Goal: Information Seeking & Learning: Find specific page/section

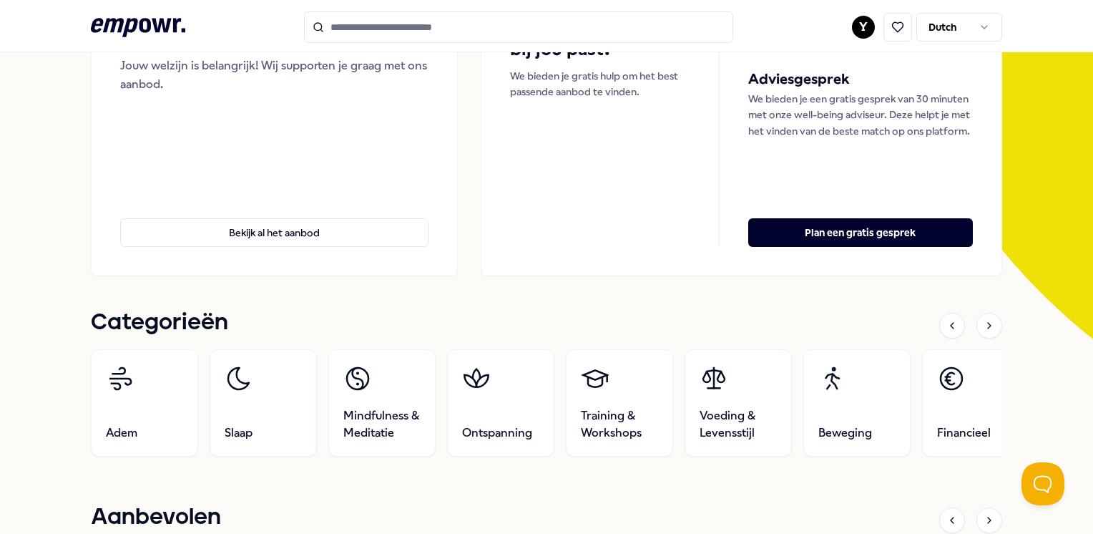
scroll to position [215, 0]
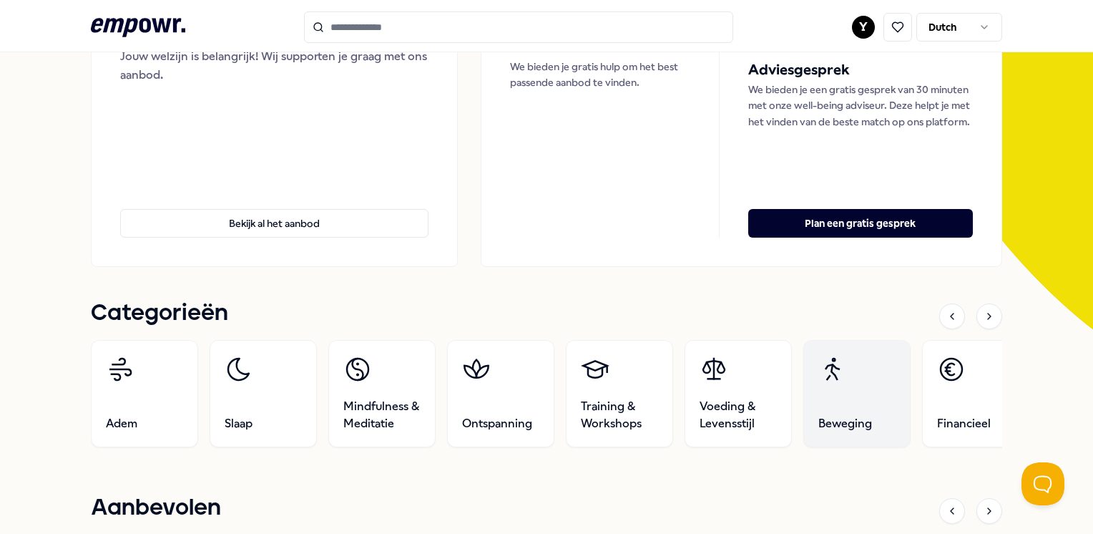
click at [869, 398] on link "Beweging" at bounding box center [856, 393] width 107 height 107
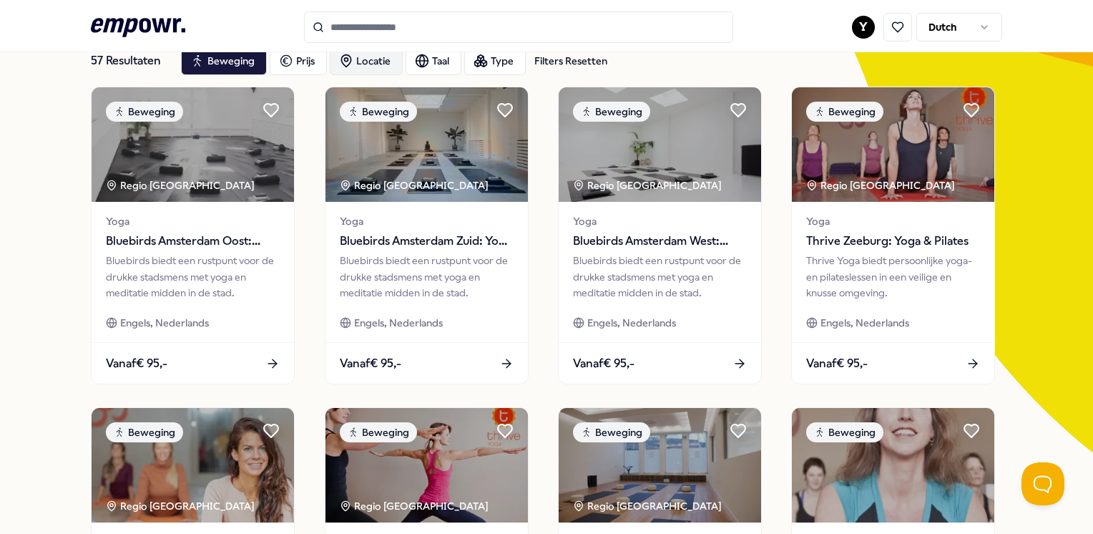
click at [378, 60] on div "Locatie" at bounding box center [366, 60] width 73 height 29
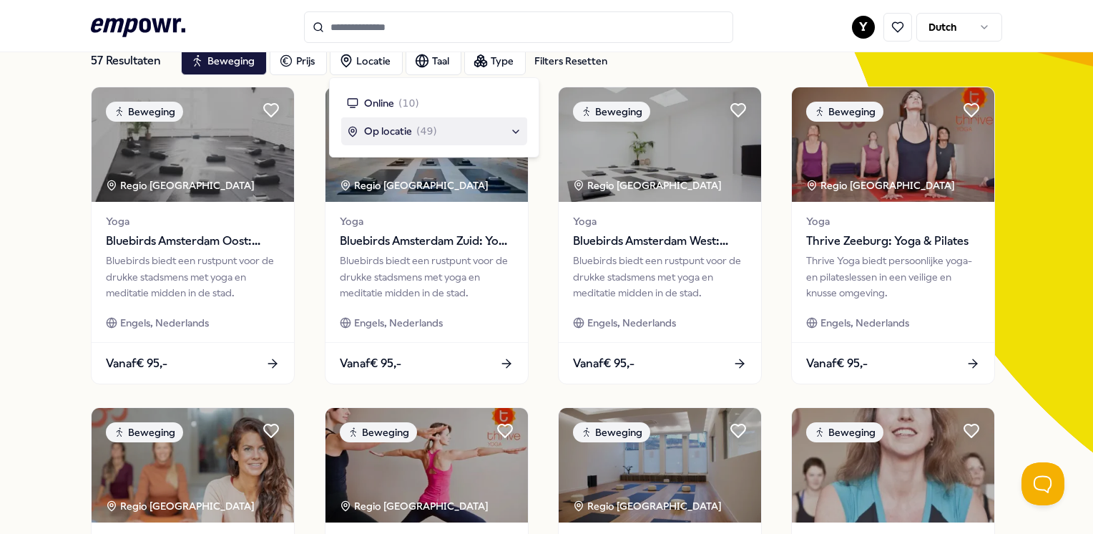
click at [411, 129] on span "Op locatie" at bounding box center [388, 131] width 48 height 16
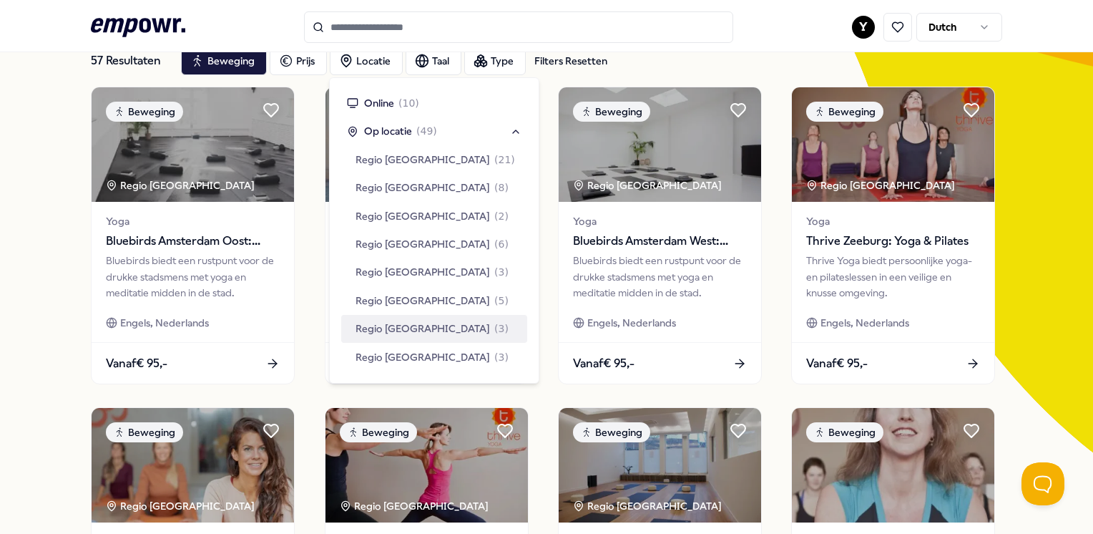
click at [426, 323] on span "Regio Rotterdam" at bounding box center [422, 328] width 134 height 16
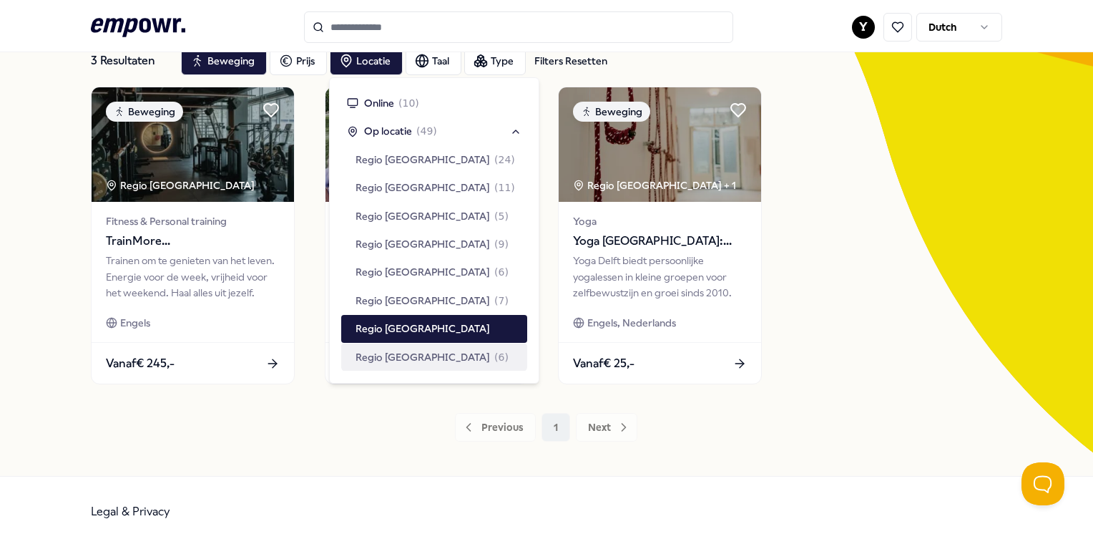
click at [326, 425] on div "Previous 1 Next" at bounding box center [546, 427] width 911 height 29
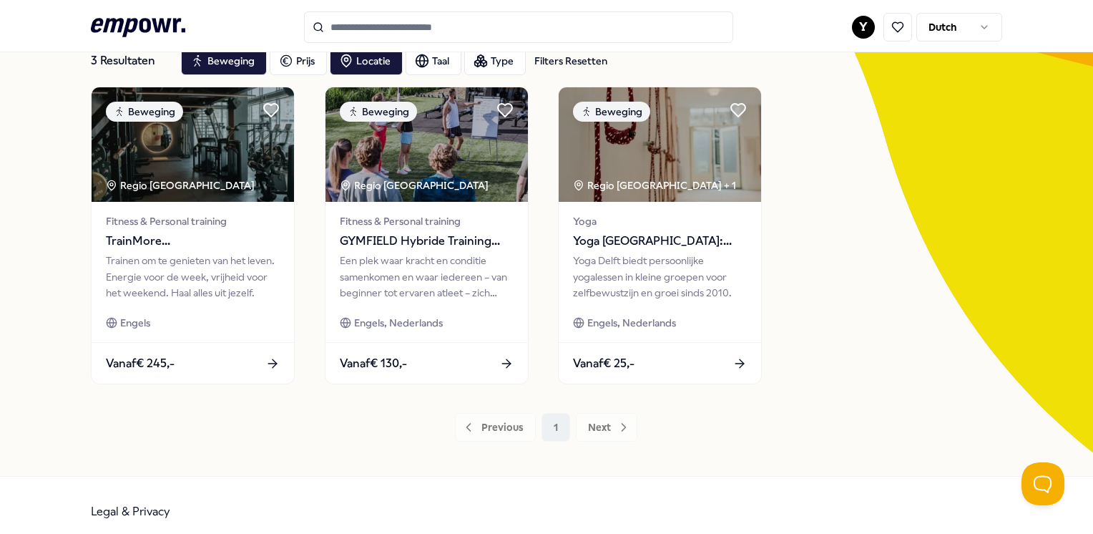
click at [592, 426] on div "Previous 1 Next" at bounding box center [546, 427] width 911 height 29
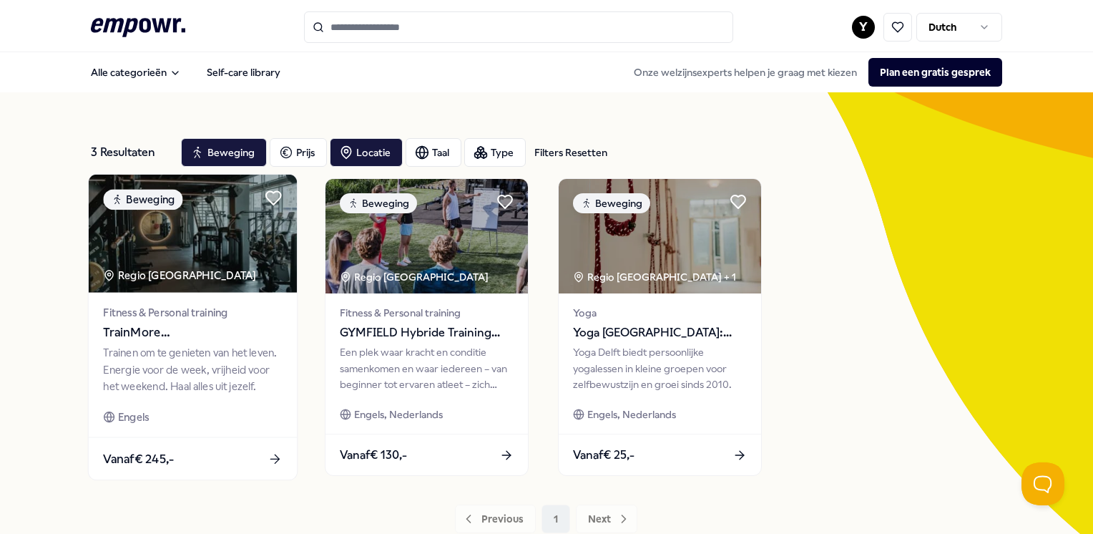
click at [164, 340] on span "TrainMore [GEOGRAPHIC_DATA]: Open Gym" at bounding box center [193, 332] width 179 height 19
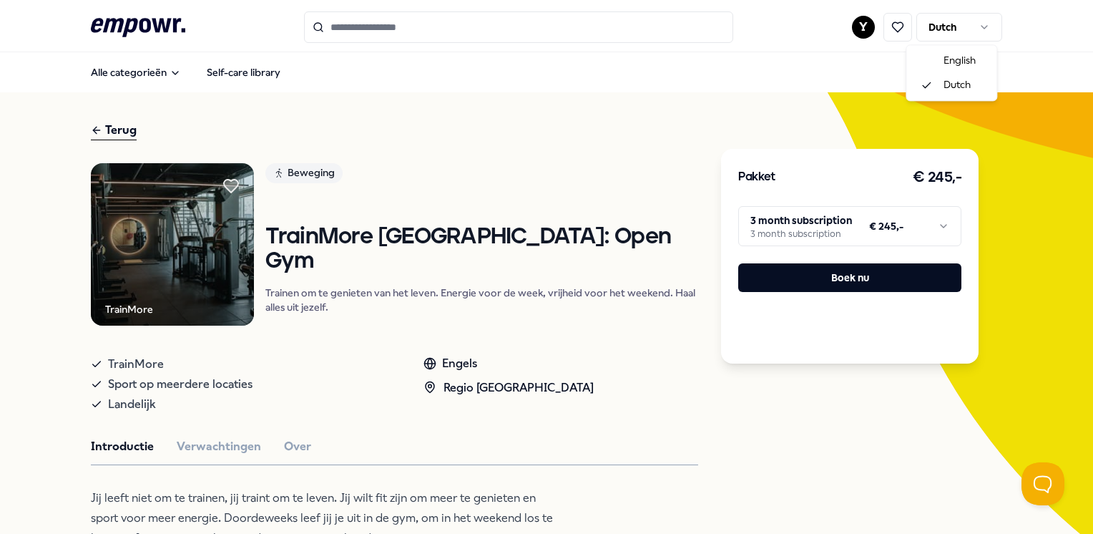
click at [963, 24] on html ".empowr-logo_svg__cls-1{fill:#03032f} Y Dutch Alle categorieën Self-care librar…" at bounding box center [546, 267] width 1093 height 534
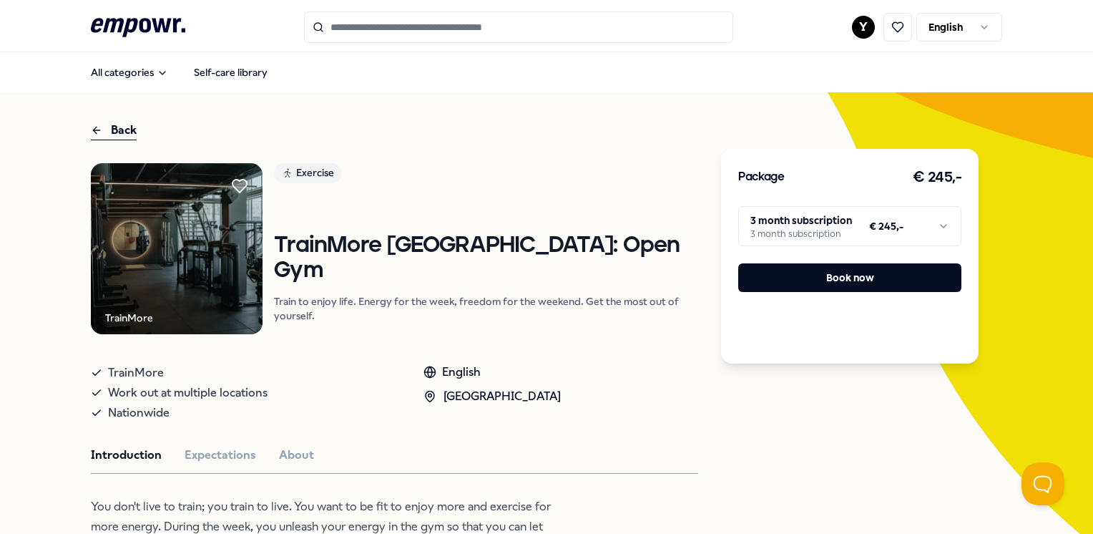
click at [555, 373] on div "TrainMore Work out at multiple locations Nationwide English [GEOGRAPHIC_DATA] R…" at bounding box center [394, 390] width 607 height 66
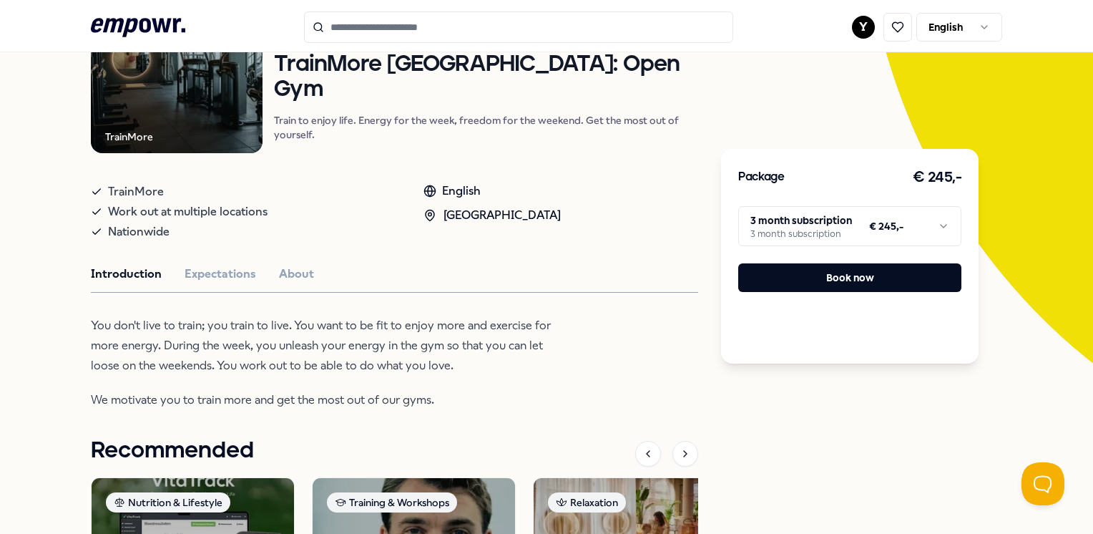
scroll to position [109, 0]
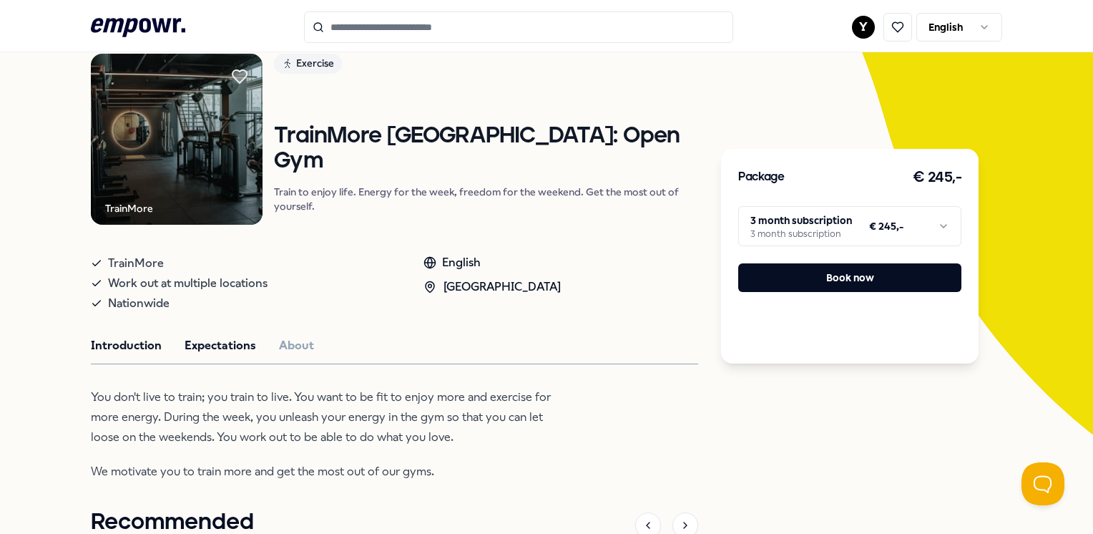
click at [212, 354] on button "Expectations" at bounding box center [221, 345] width 72 height 19
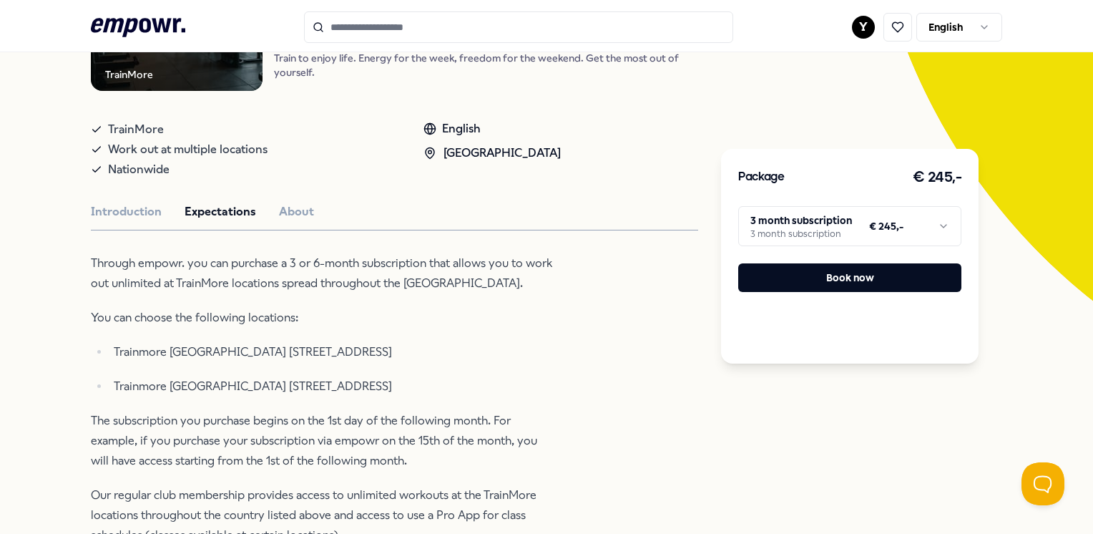
scroll to position [252, 0]
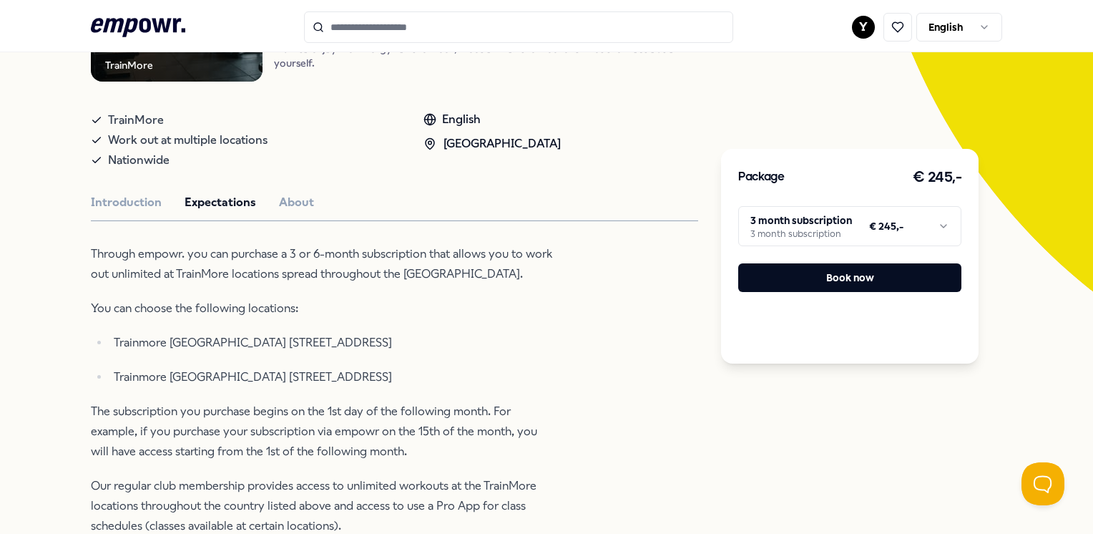
drag, startPoint x: 320, startPoint y: 381, endPoint x: 446, endPoint y: 374, distance: 125.4
click at [446, 374] on p "Trainmore [GEOGRAPHIC_DATA] [STREET_ADDRESS]" at bounding box center [335, 377] width 442 height 20
copy p "1e [STREET_ADDRESS]"
drag, startPoint x: 289, startPoint y: 347, endPoint x: 355, endPoint y: 340, distance: 66.1
click at [355, 340] on p "Trainmore [GEOGRAPHIC_DATA] [STREET_ADDRESS]" at bounding box center [335, 343] width 442 height 20
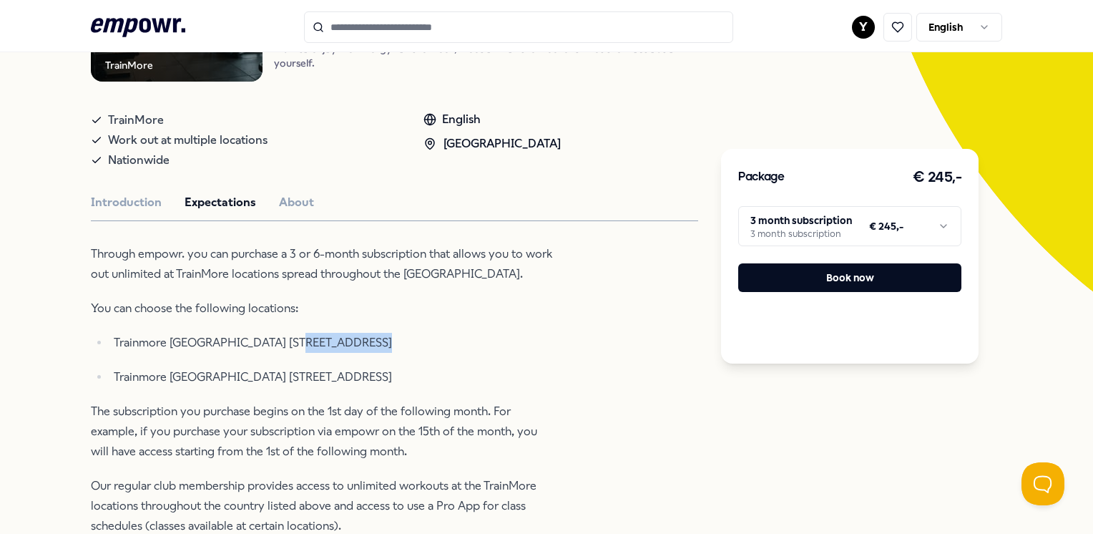
copy p "Coolsingel 51"
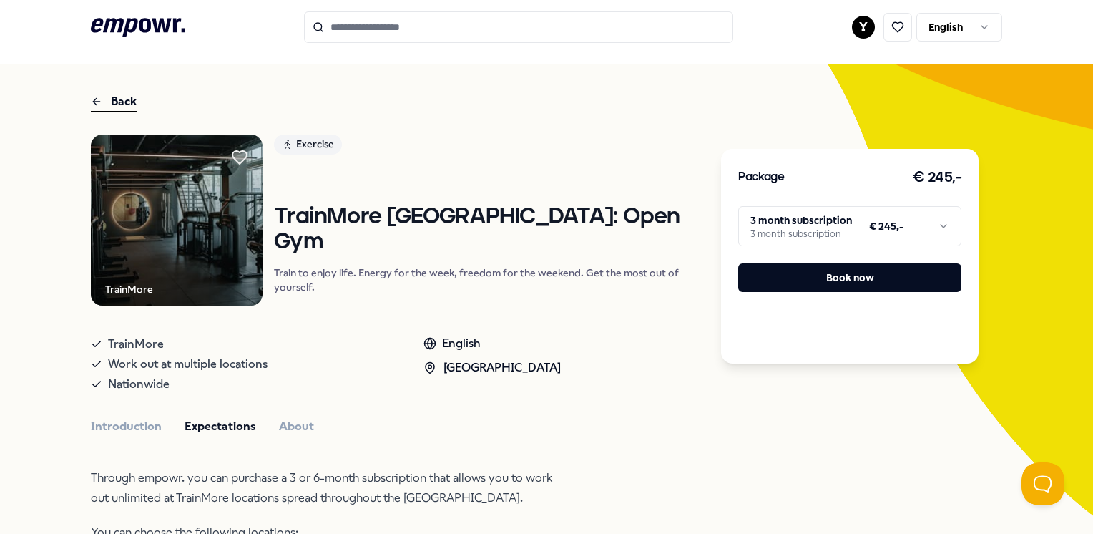
scroll to position [0, 0]
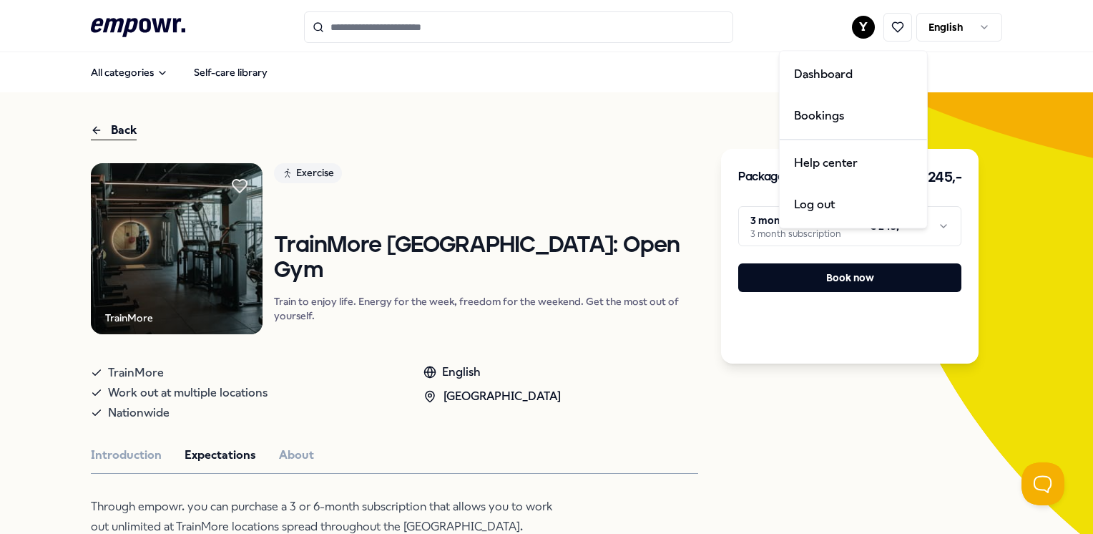
click at [850, 24] on html ".empowr-logo_svg__cls-1{fill:#03032f} Y English All categories Self-care librar…" at bounding box center [546, 267] width 1093 height 534
click at [833, 67] on div "Dashboard" at bounding box center [854, 74] width 142 height 41
